Goal: Information Seeking & Learning: Learn about a topic

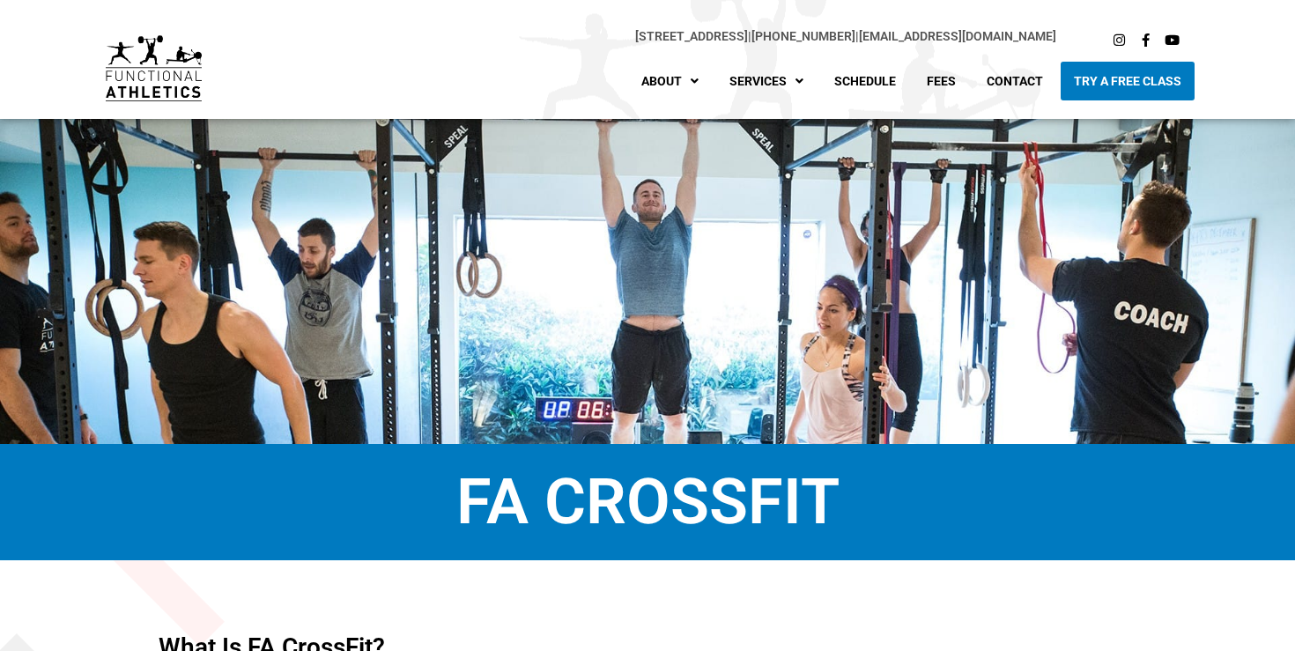
click at [113, 64] on img at bounding box center [154, 68] width 96 height 66
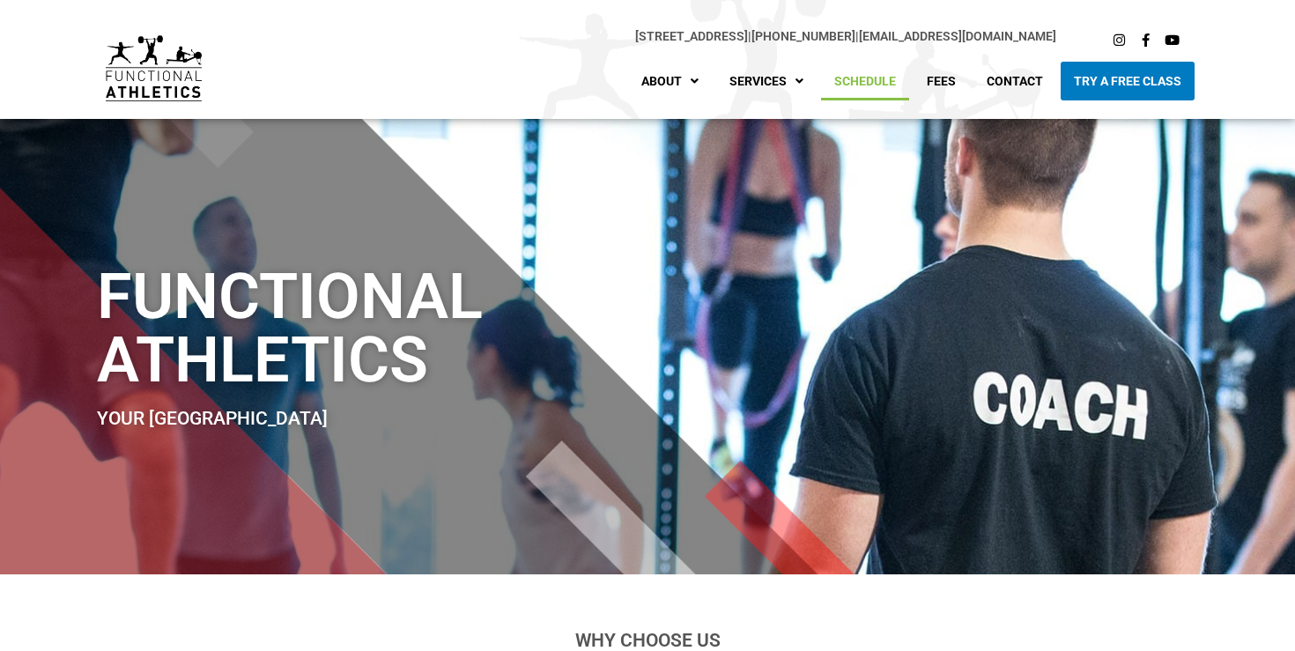
click at [875, 78] on link "Schedule" at bounding box center [865, 81] width 88 height 39
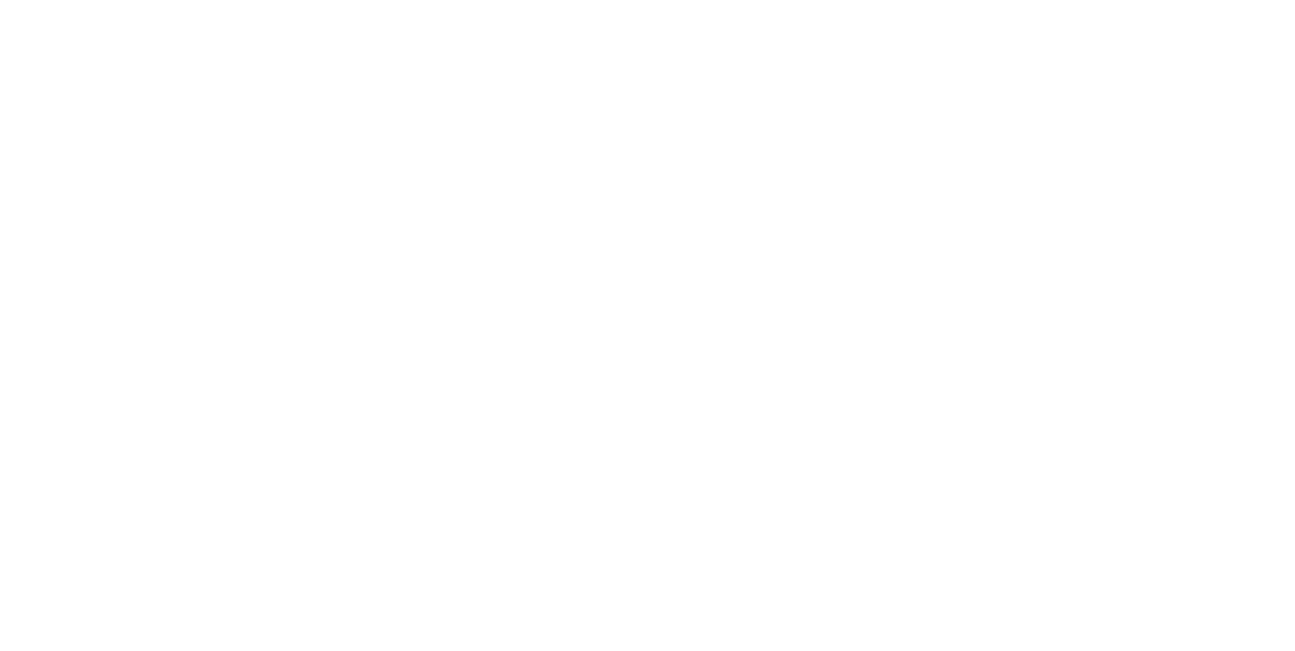
scroll to position [941, 0]
click at [1193, 239] on section at bounding box center [647, 219] width 1295 height 1037
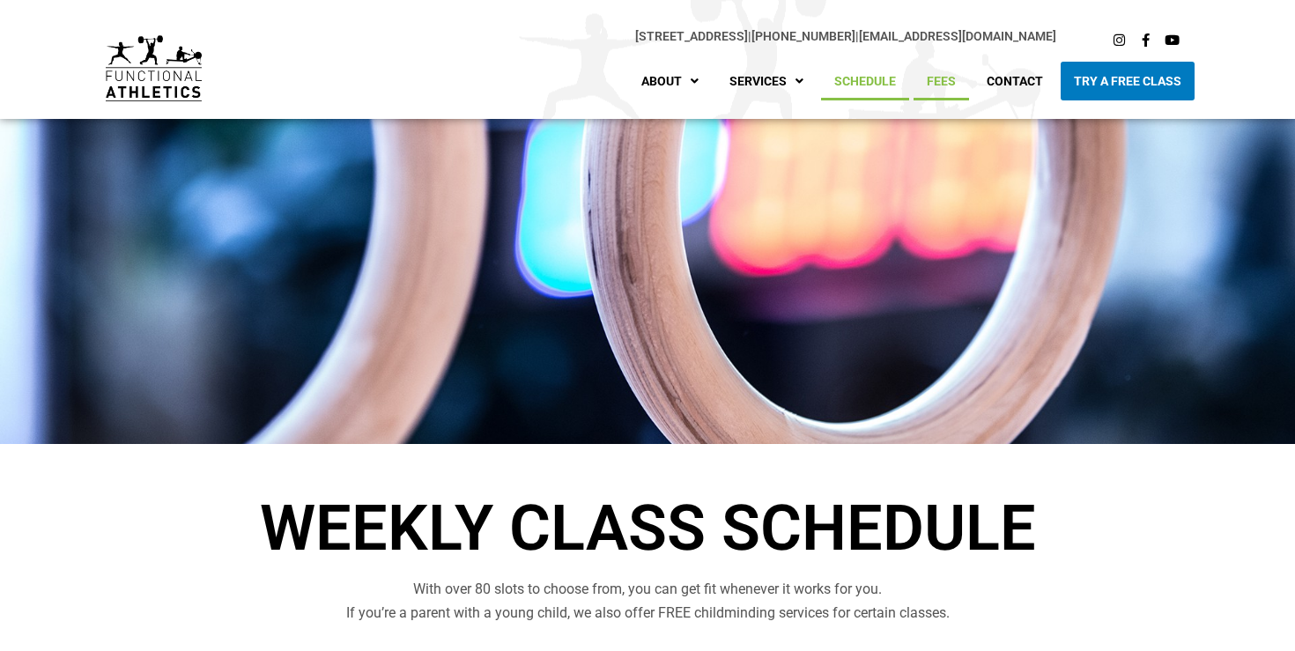
click at [949, 79] on link "Fees" at bounding box center [940, 81] width 55 height 39
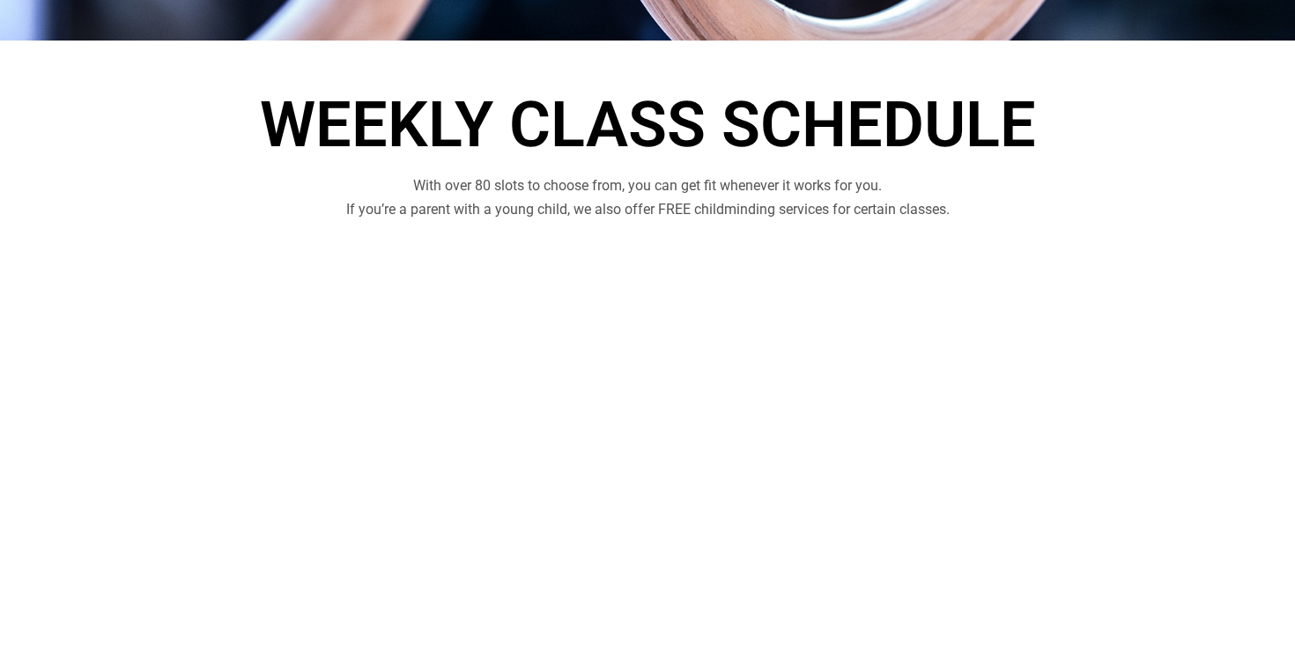
scroll to position [620, 0]
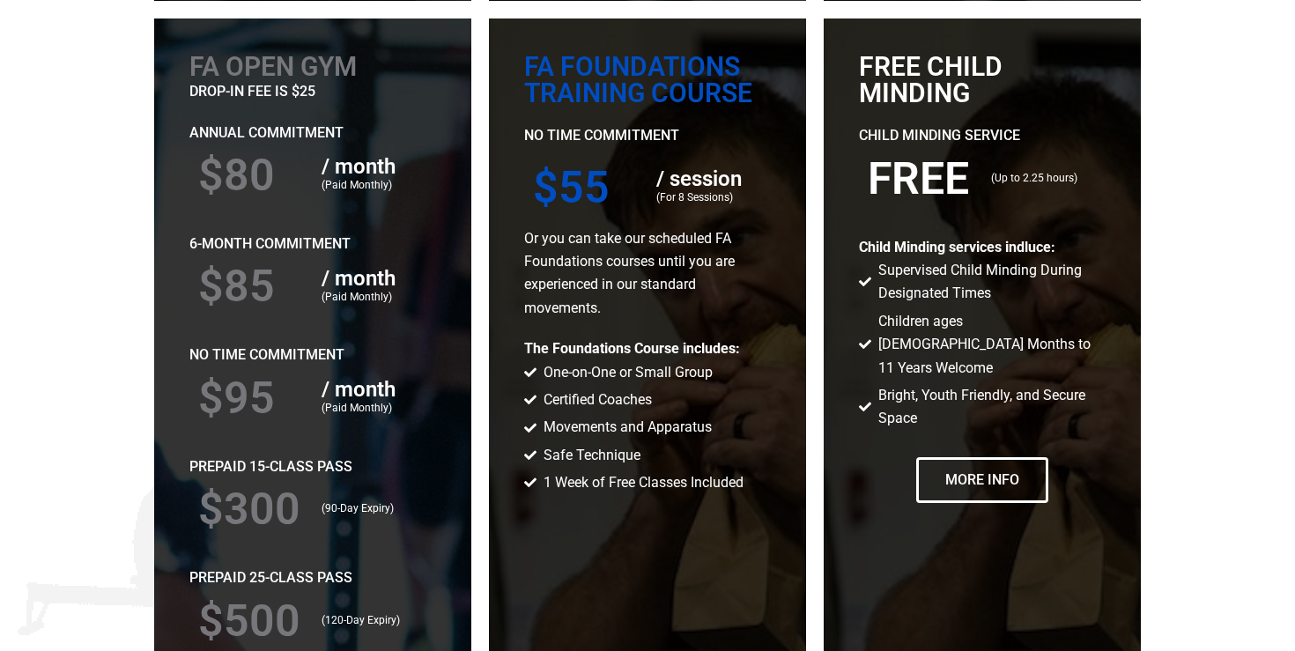
scroll to position [2898, 0]
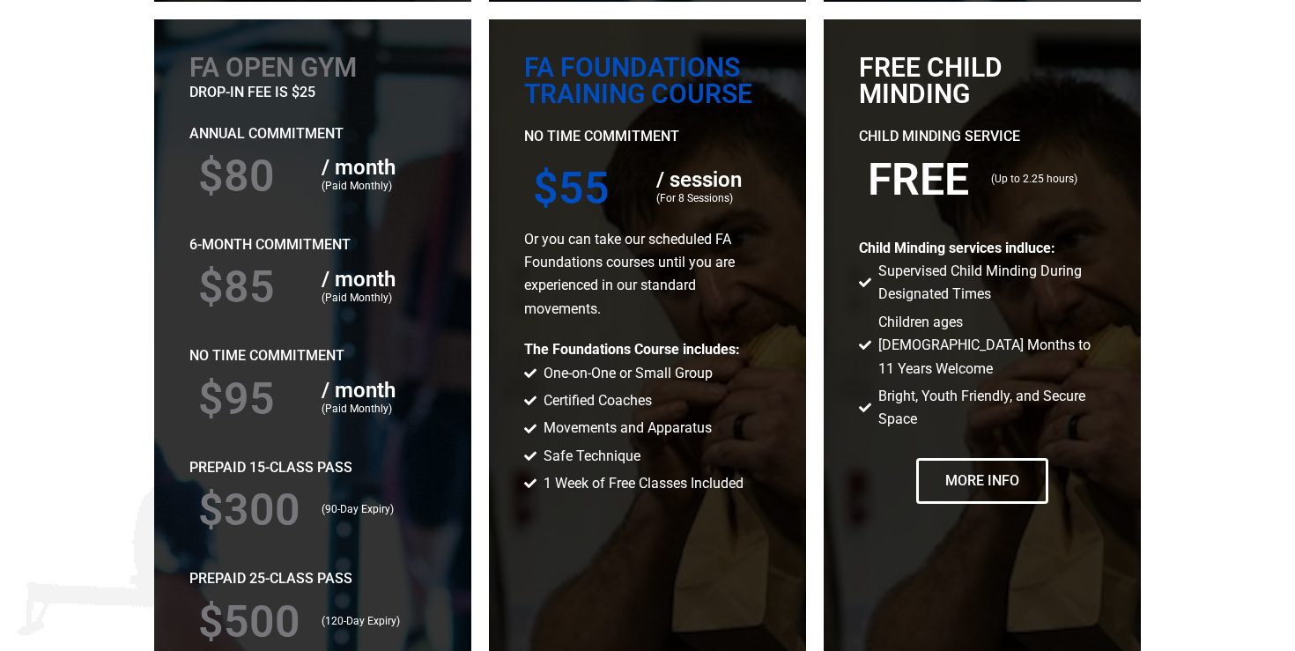
click at [1225, 110] on section "FA Open Gym drop-in fee is $25 Annual Commitment $80 / month (Paid Monthly) 6-M…" at bounding box center [647, 495] width 1295 height 969
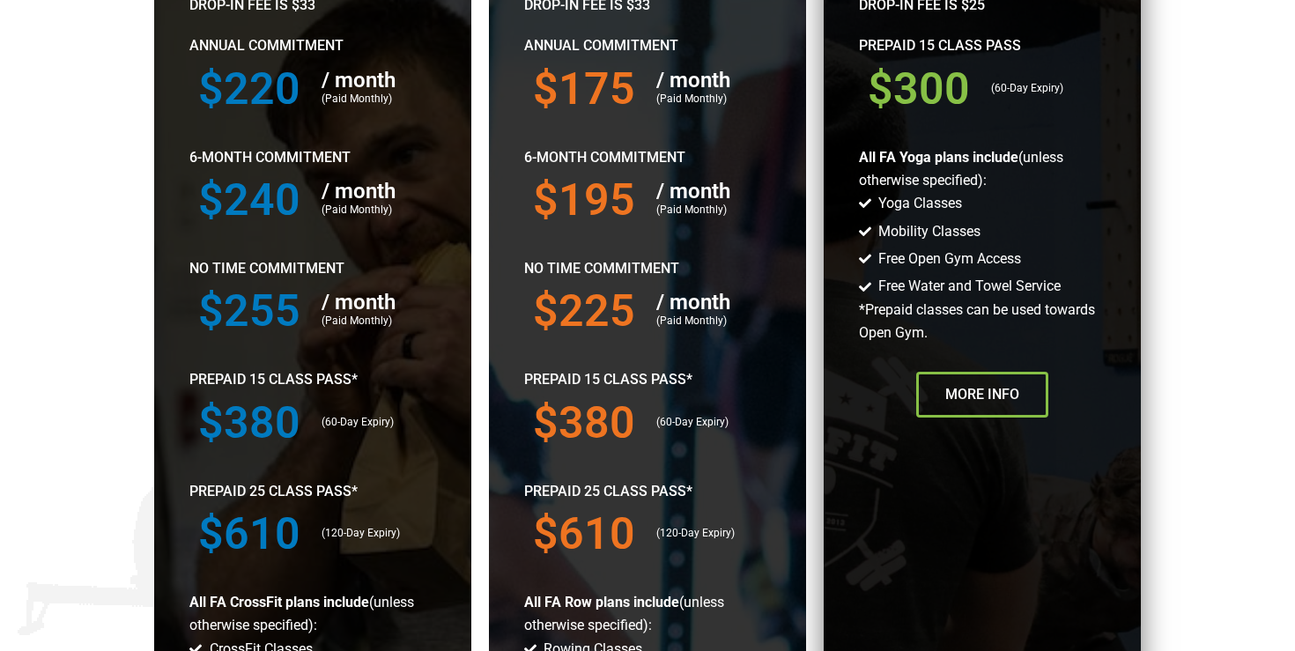
scroll to position [892, 0]
